Goal: Task Accomplishment & Management: Complete application form

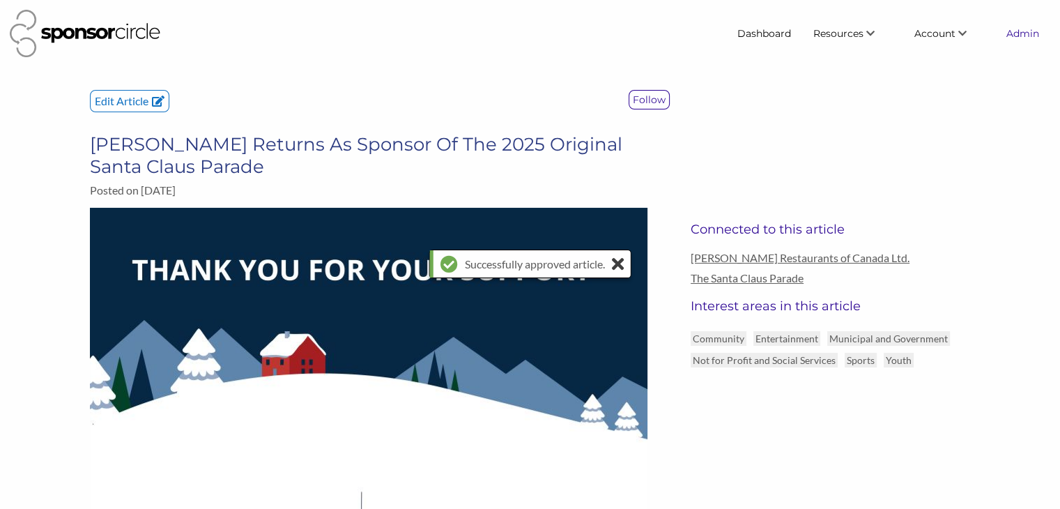
click at [1010, 33] on link "Admin" at bounding box center [1023, 33] width 55 height 25
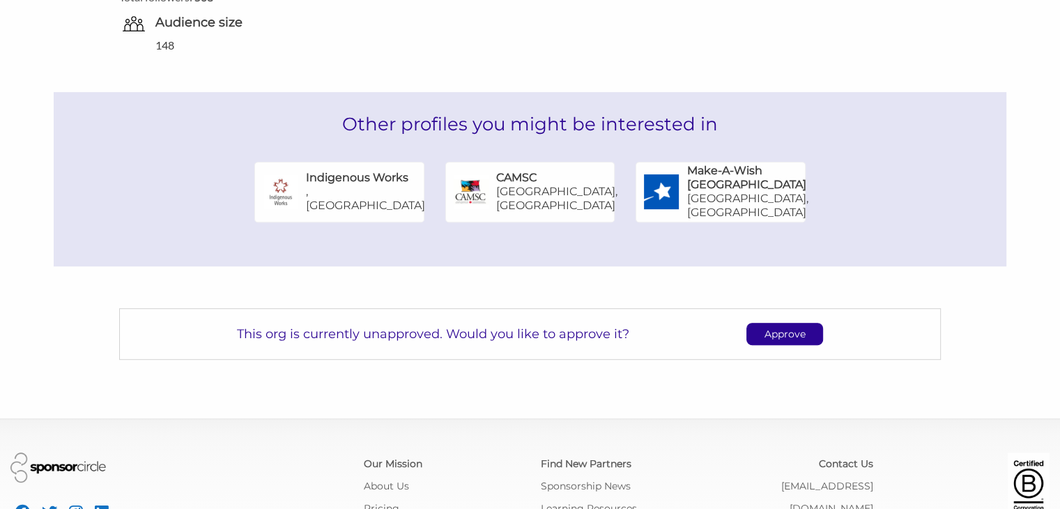
scroll to position [694, 0]
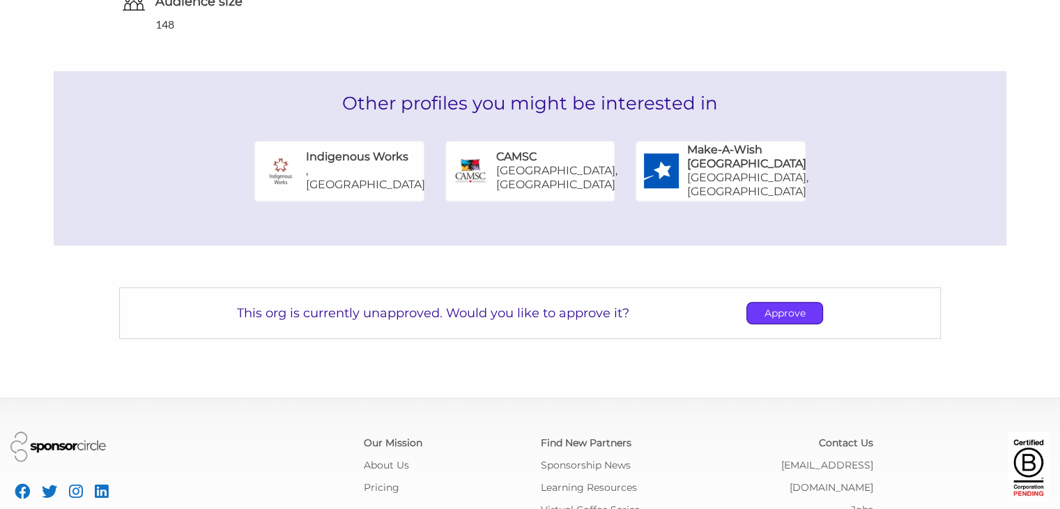
click at [781, 324] on p "Approve" at bounding box center [784, 313] width 75 height 21
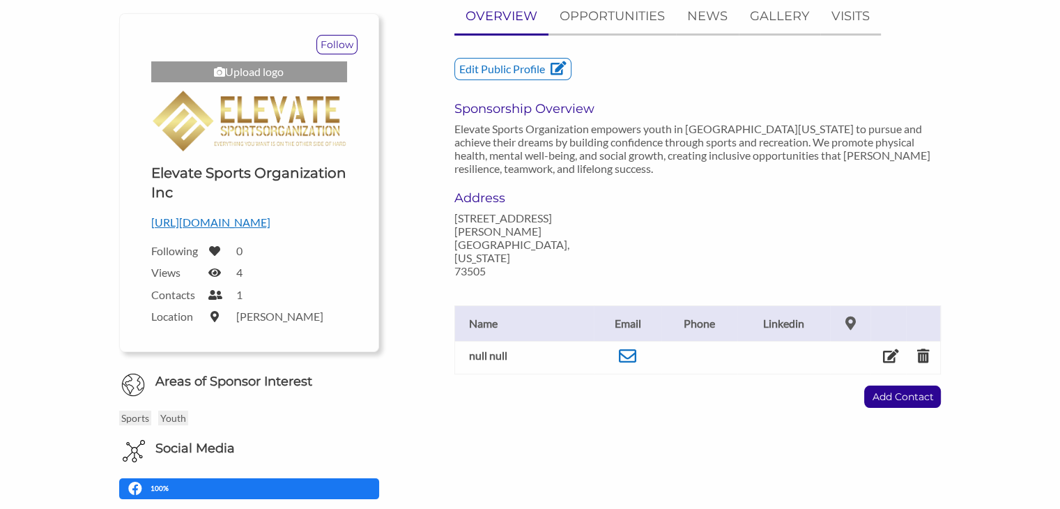
scroll to position [1, 0]
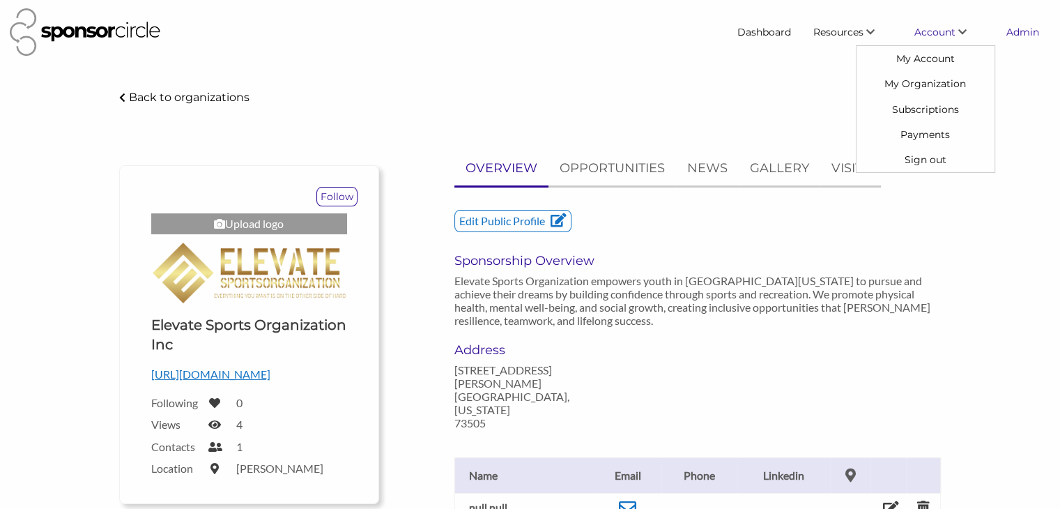
click at [1013, 41] on link "Admin" at bounding box center [1023, 32] width 55 height 25
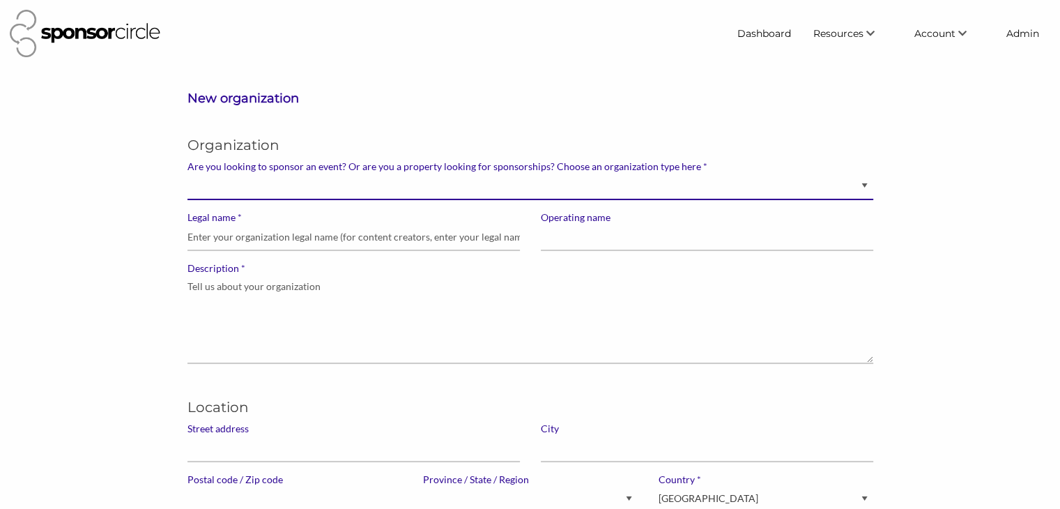
click at [787, 185] on select "Brand manager looking to sell to or sponsor events and sports teams Event organ…" at bounding box center [531, 186] width 686 height 27
select select "Sponsor"
click at [188, 173] on select "Brand manager looking to sell to or sponsor events and sports teams Event organ…" at bounding box center [531, 186] width 686 height 27
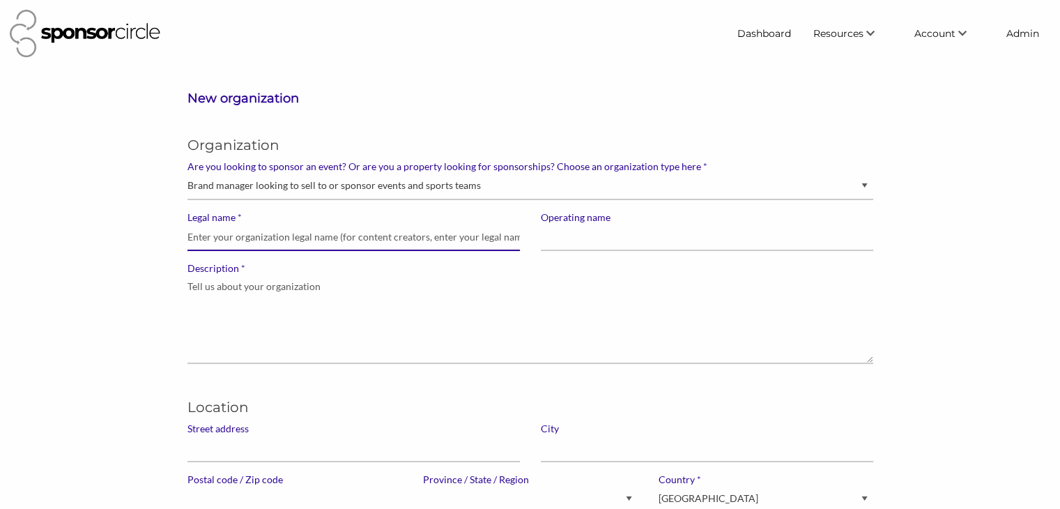
click at [438, 239] on input "* Legal name" at bounding box center [354, 237] width 333 height 27
drag, startPoint x: 324, startPoint y: 243, endPoint x: 176, endPoint y: 236, distance: 148.0
type input "Valley Toyota Dealers"
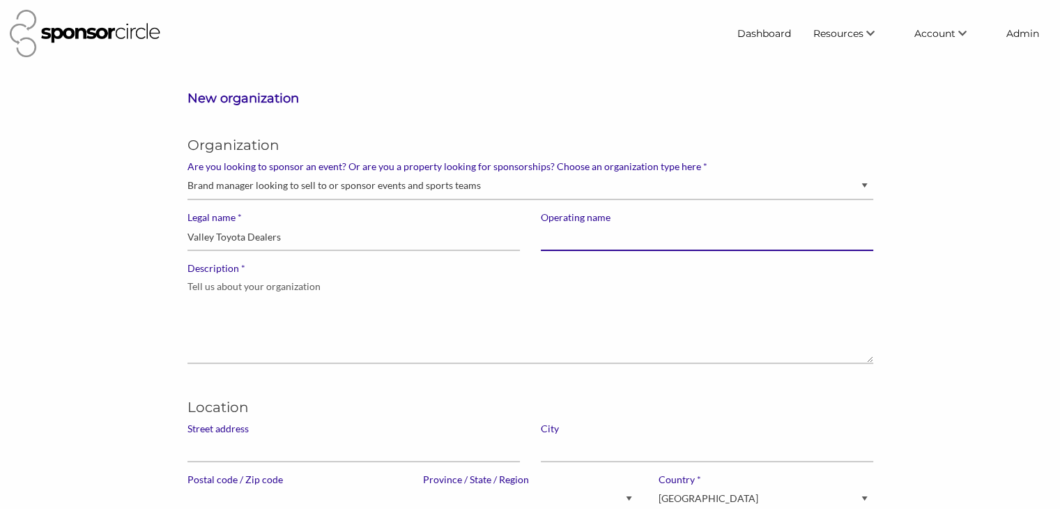
click at [572, 238] on input "Operating name" at bounding box center [707, 237] width 333 height 27
paste input "Valley Toyota Dealers"
type input "Valley Toyota Dealers"
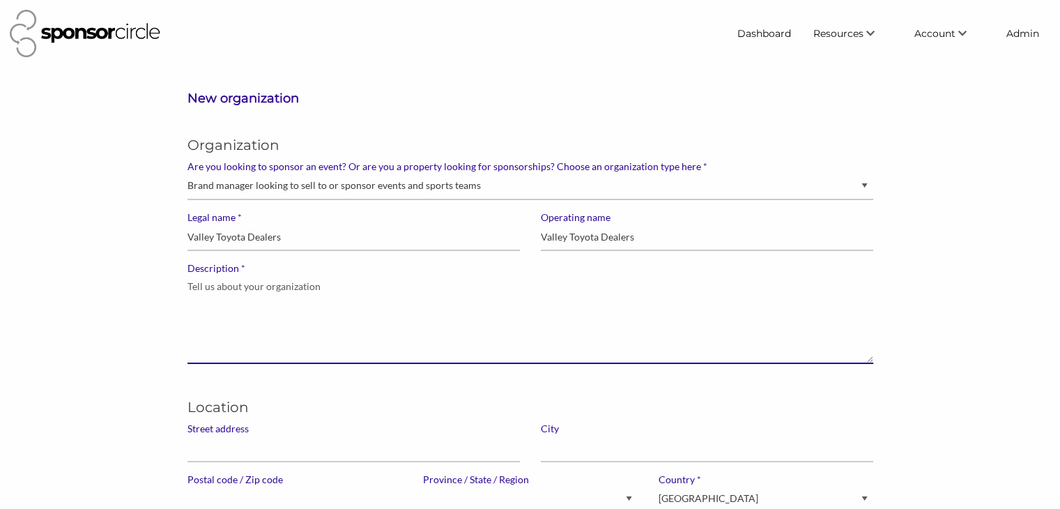
click at [214, 305] on textarea "* Description" at bounding box center [531, 319] width 686 height 89
paste textarea "Founded in [DATE], Valley Toyota Dealers consists of all 10 Toyota dealers in t…"
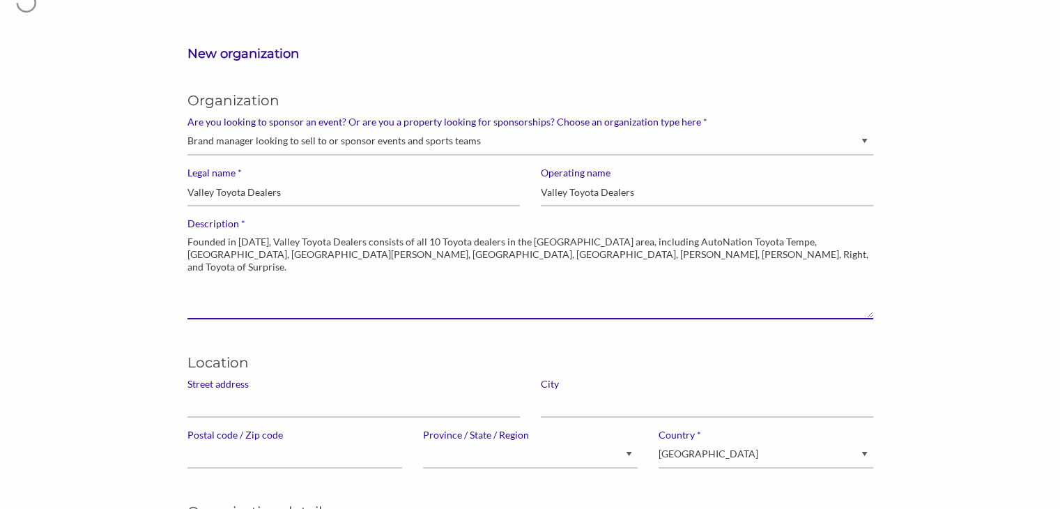
scroll to position [50, 0]
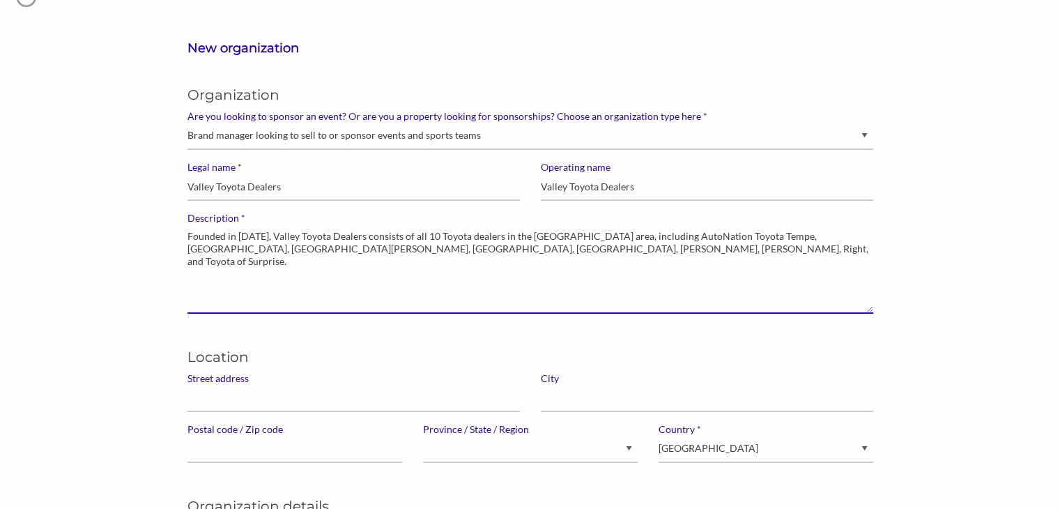
type textarea "Founded in [DATE], Valley Toyota Dealers consists of all 10 Toyota dealers in t…"
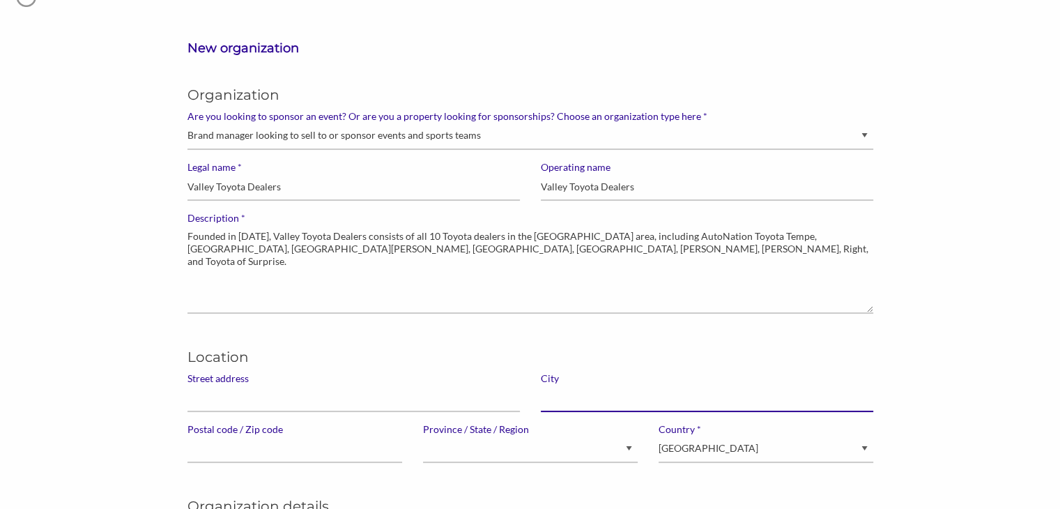
click at [554, 396] on input "text" at bounding box center [707, 398] width 333 height 27
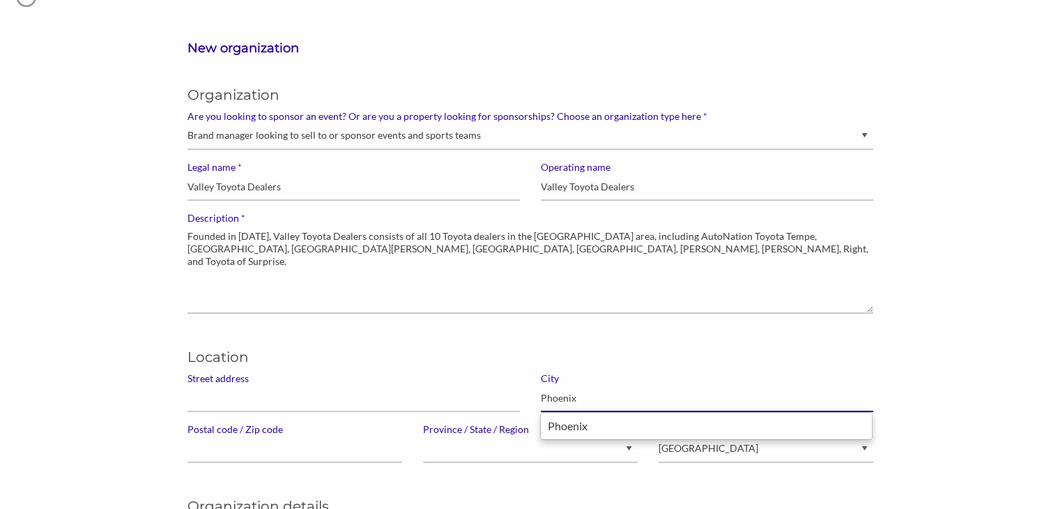
type input "Phoenix"
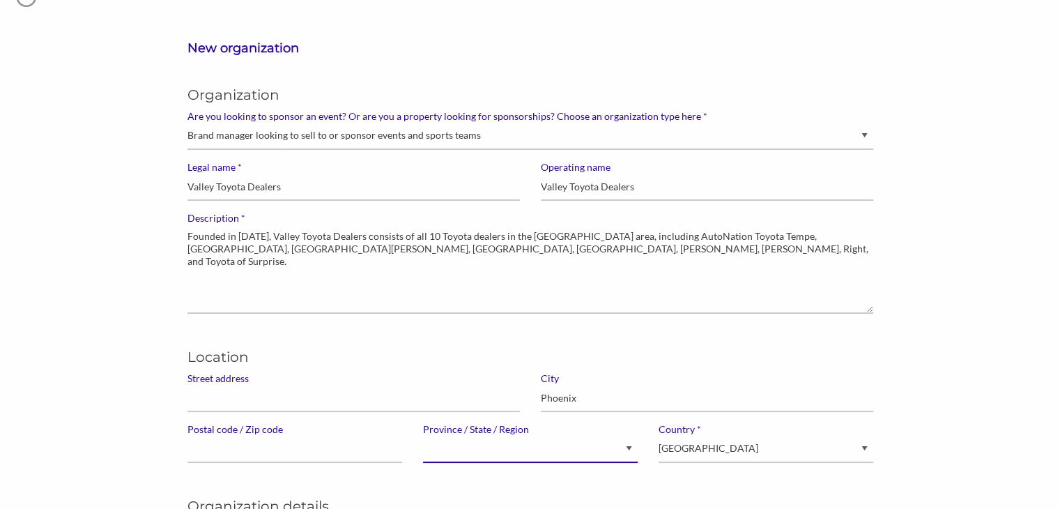
select select "[GEOGRAPHIC_DATA]"
select select "[US_STATE]"
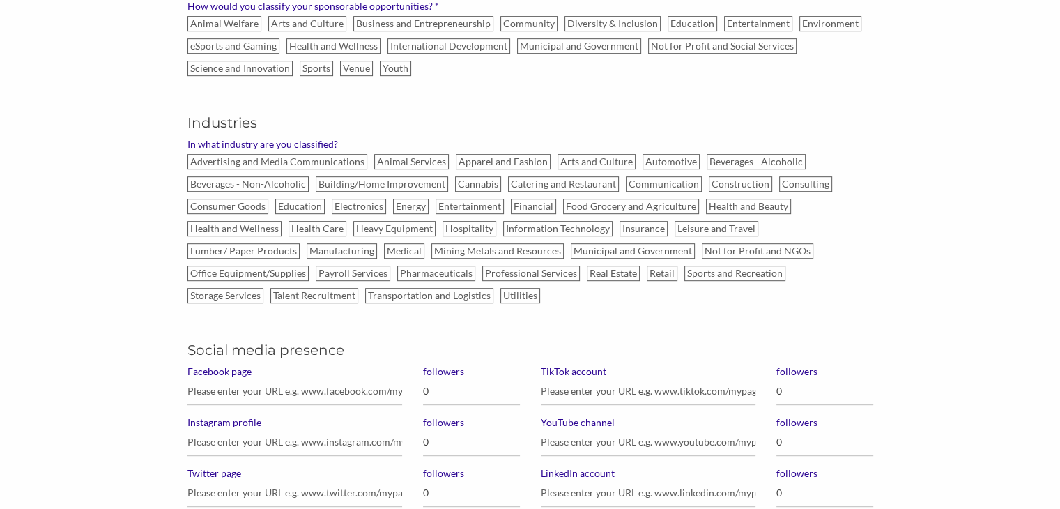
scroll to position [724, 0]
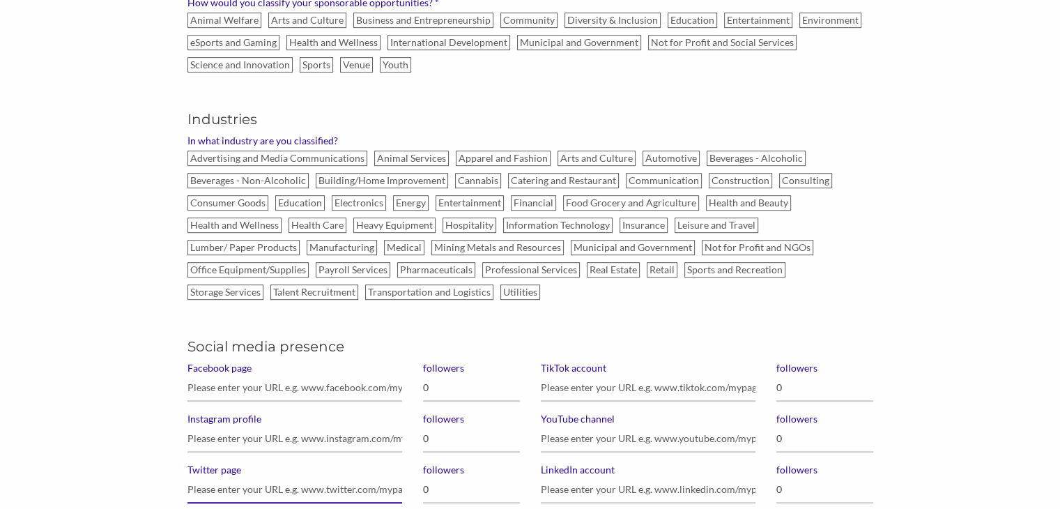
click at [209, 486] on input "Twitter page" at bounding box center [295, 489] width 215 height 27
paste input "[URL][DOMAIN_NAME]"
type input "[URL][DOMAIN_NAME]"
click at [451, 496] on input "0" at bounding box center [471, 489] width 97 height 27
type input "56"
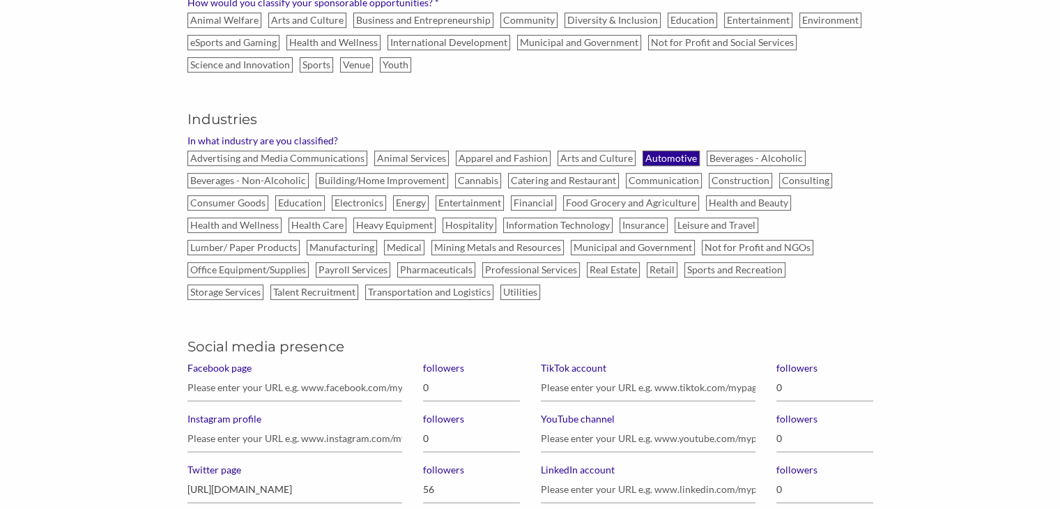
click at [647, 162] on label "Automotive" at bounding box center [671, 158] width 57 height 15
click at [0, 0] on input "Automotive" at bounding box center [0, 0] width 0 height 0
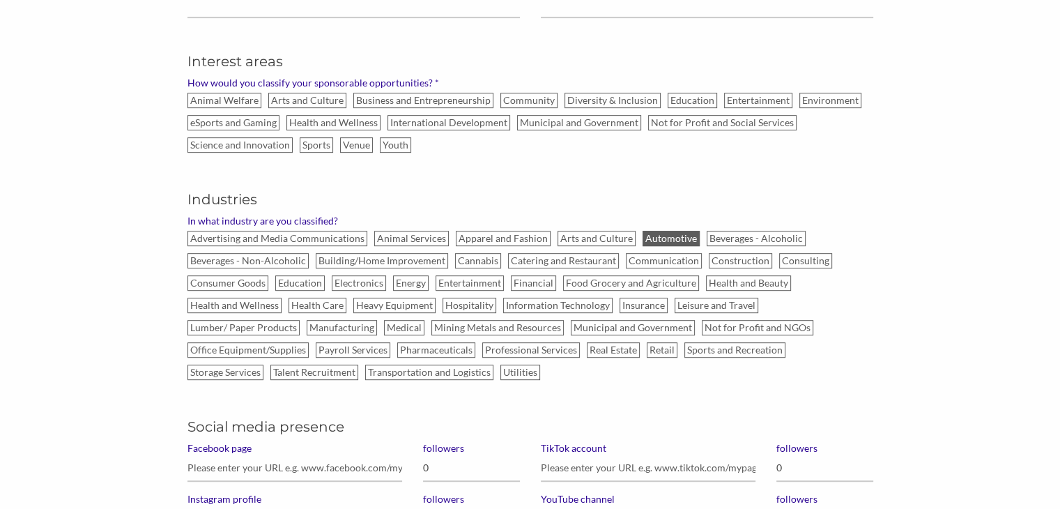
scroll to position [641, 0]
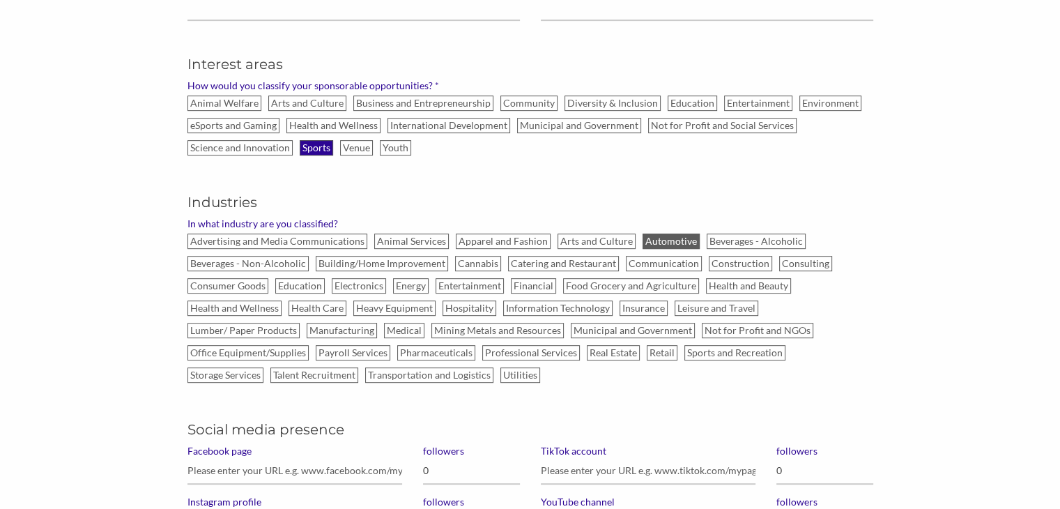
click at [307, 149] on label "Sports" at bounding box center [316, 147] width 33 height 15
click at [0, 0] on input "Sports" at bounding box center [0, 0] width 0 height 0
